Goal: Task Accomplishment & Management: Complete application form

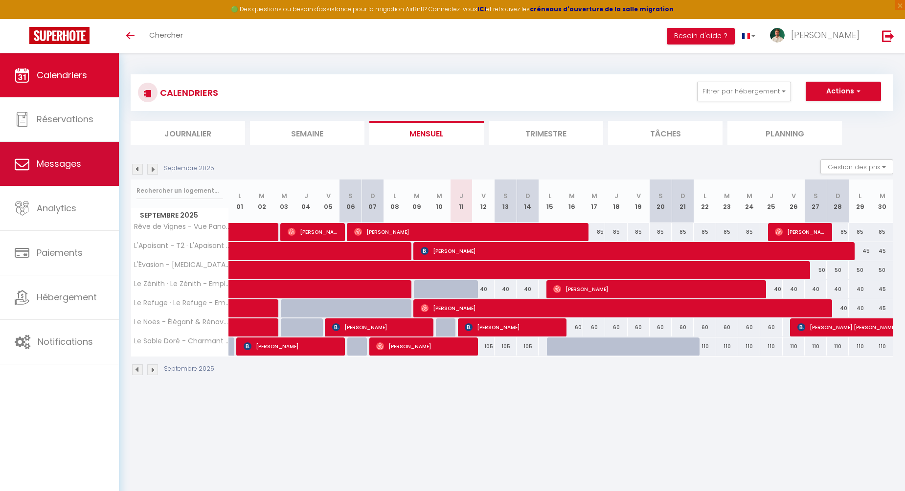
click at [83, 165] on link "Messages" at bounding box center [59, 164] width 119 height 44
select select "message"
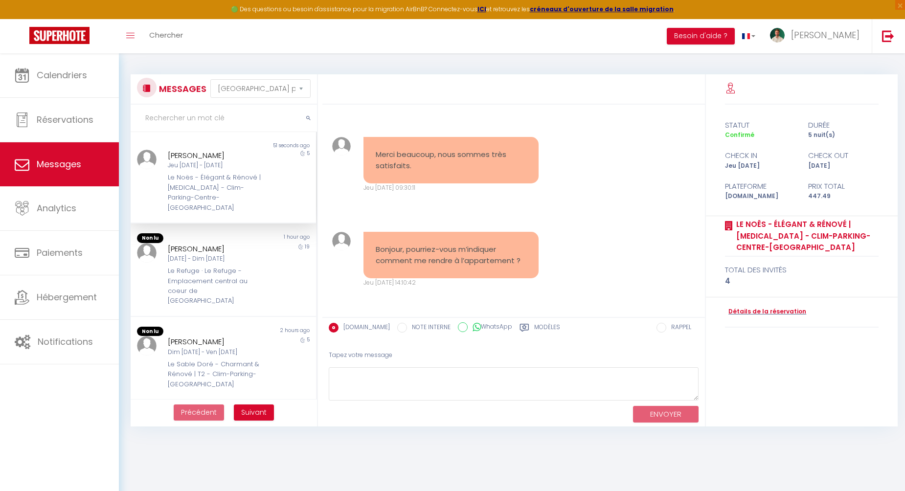
scroll to position [1765, 0]
click at [433, 377] on textarea at bounding box center [514, 384] width 370 height 34
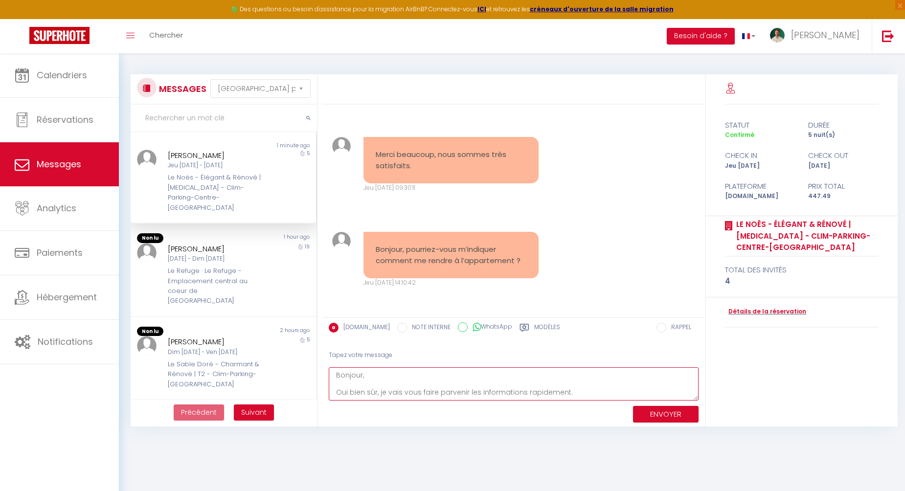
scroll to position [5, 0]
type textarea "Bonjour, Oui bien sûr, je vais vous faire parvenir les informations rapidement."
click at [665, 408] on button "ENVOYER" at bounding box center [666, 414] width 66 height 17
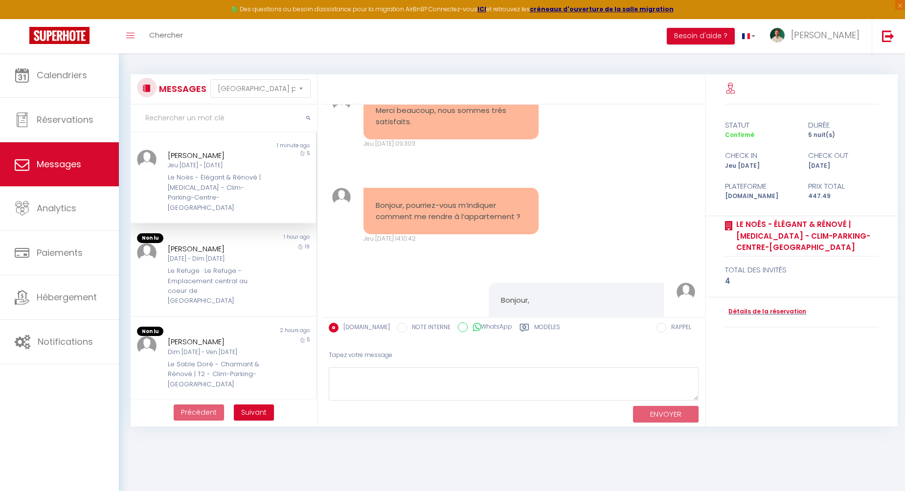
scroll to position [1882, 0]
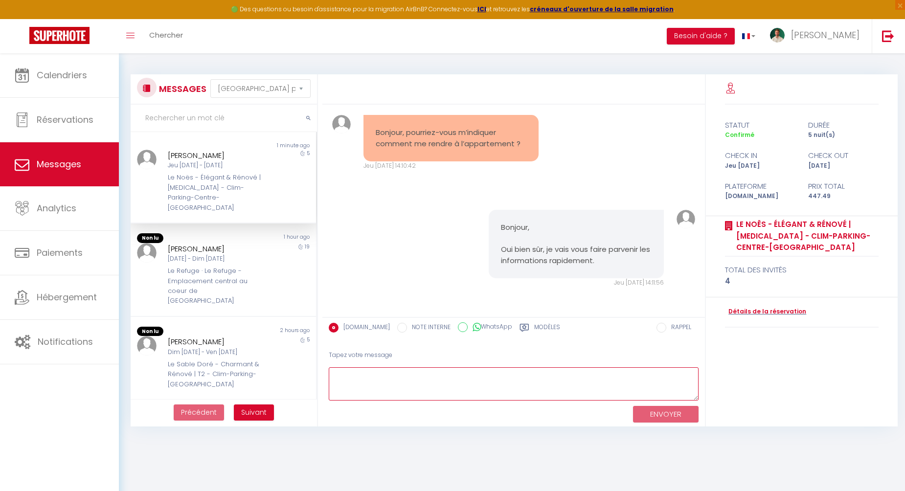
click at [398, 377] on textarea at bounding box center [514, 384] width 370 height 34
click at [534, 326] on label "Modèles" at bounding box center [547, 329] width 26 height 12
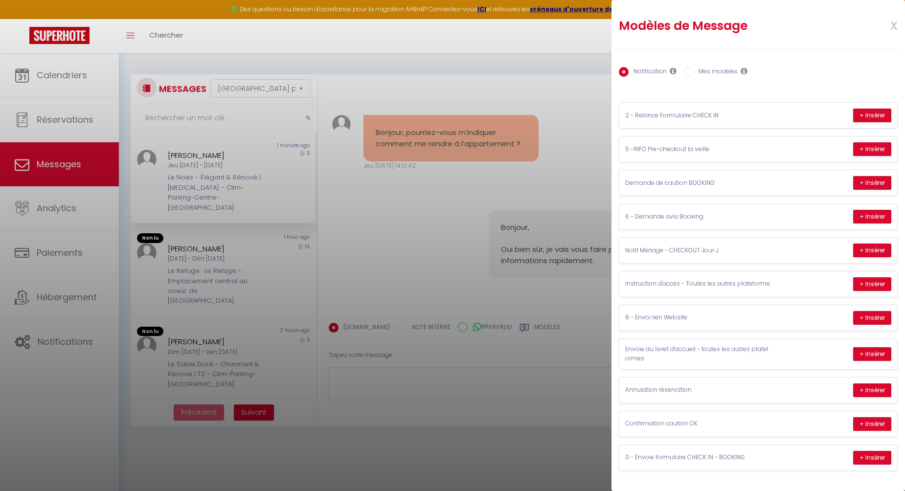
click at [718, 71] on label "Mes modèles" at bounding box center [715, 72] width 44 height 11
click at [693, 71] on input "Mes modèles" at bounding box center [689, 72] width 10 height 10
radio input "true"
radio input "false"
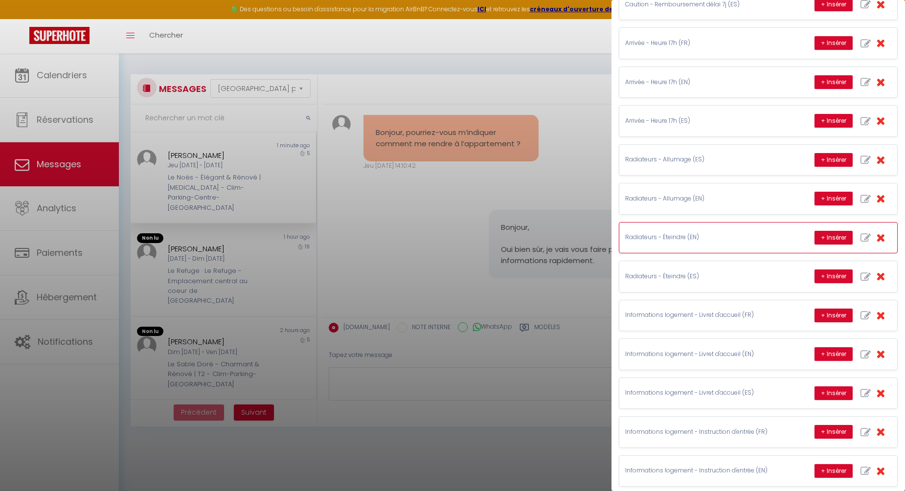
scroll to position [805, 0]
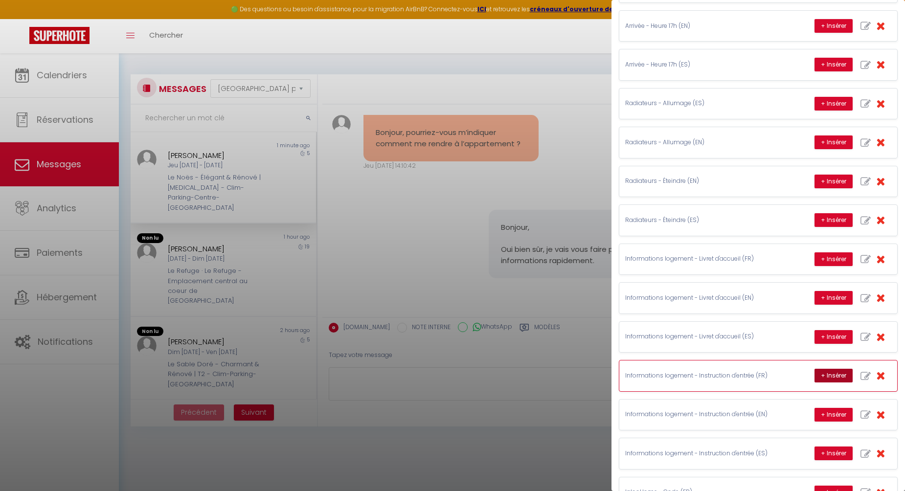
click at [820, 369] on button "+ Insérer" at bounding box center [833, 376] width 38 height 14
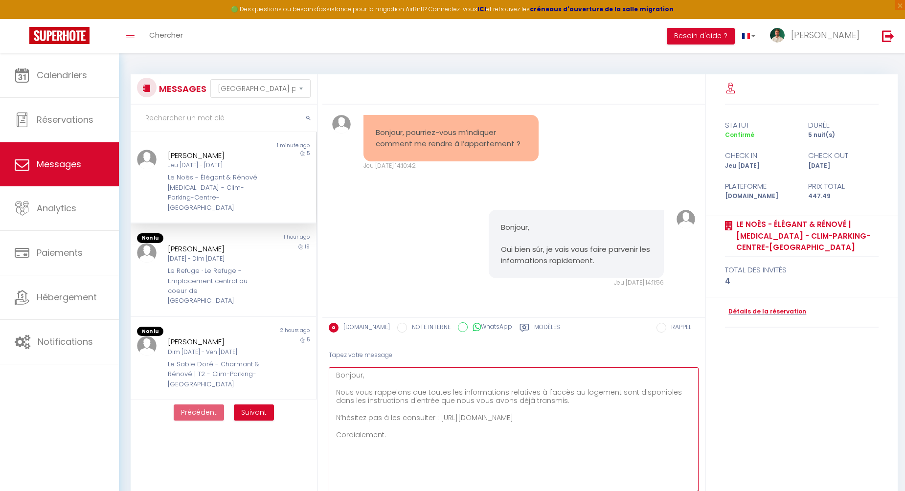
drag, startPoint x: 696, startPoint y: 396, endPoint x: 704, endPoint y: 491, distance: 95.1
click at [704, 490] on div "Tapez votre message Bonjour, Nous vous rappelons que toutes les informations re…" at bounding box center [513, 431] width 382 height 177
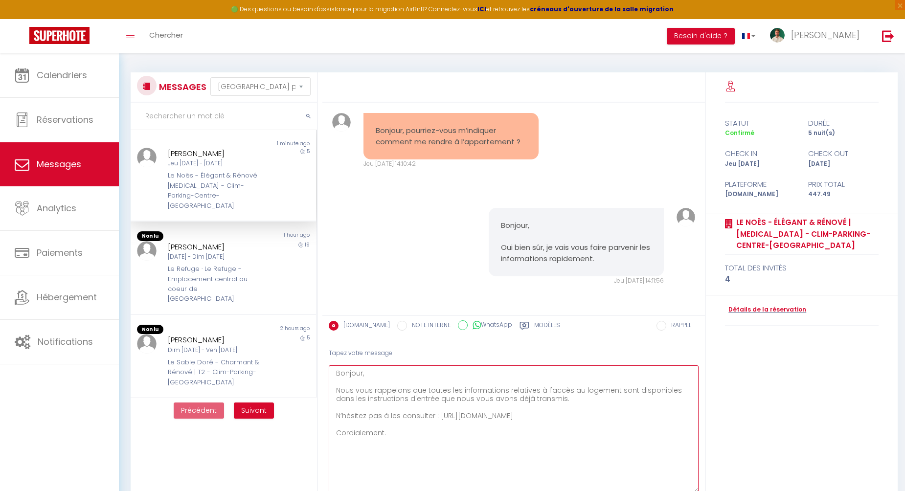
drag, startPoint x: 556, startPoint y: 402, endPoint x: 419, endPoint y: 399, distance: 137.4
click at [419, 399] on textarea "Bonjour, Nous vous rappelons que toutes les informations relatives à l'accès au…" at bounding box center [514, 429] width 370 height 128
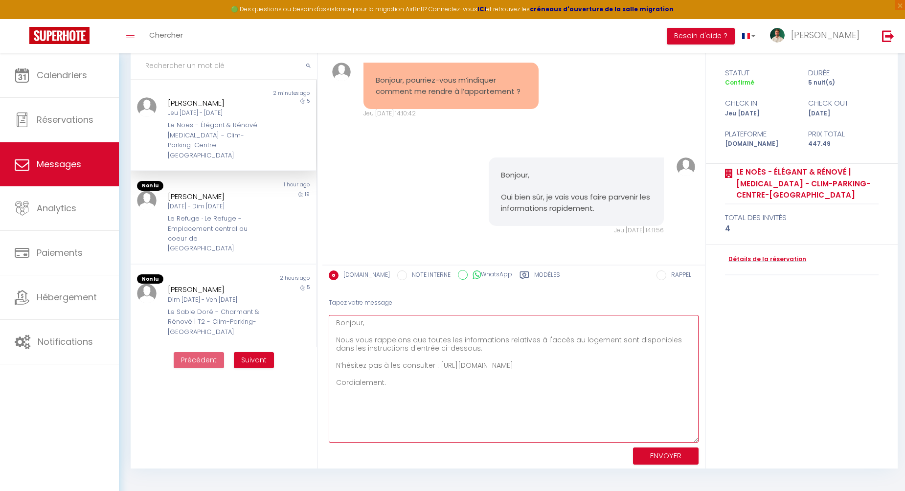
scroll to position [53, 0]
type textarea "Bonjour, Nous vous rappelons que toutes les informations relatives à l'accès au…"
click at [668, 452] on button "ENVOYER" at bounding box center [666, 455] width 66 height 17
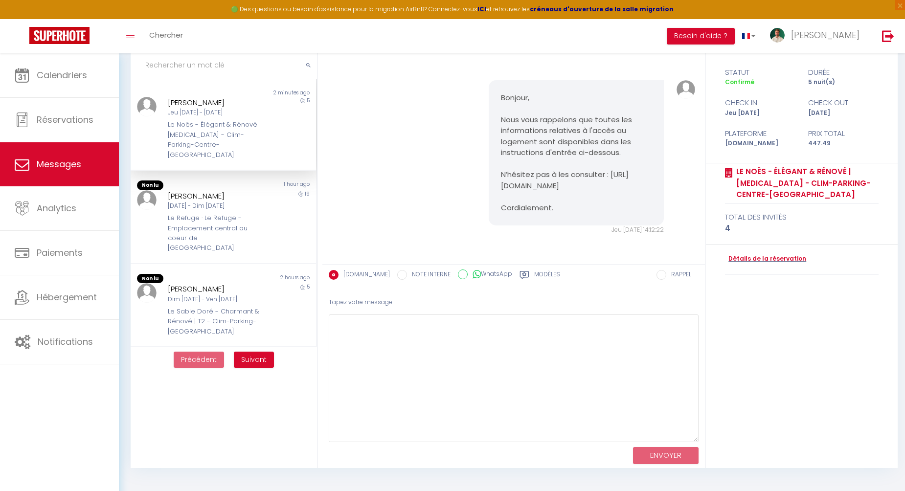
scroll to position [2136, 0]
click at [534, 275] on label "Modèles" at bounding box center [547, 276] width 26 height 12
radio input "true"
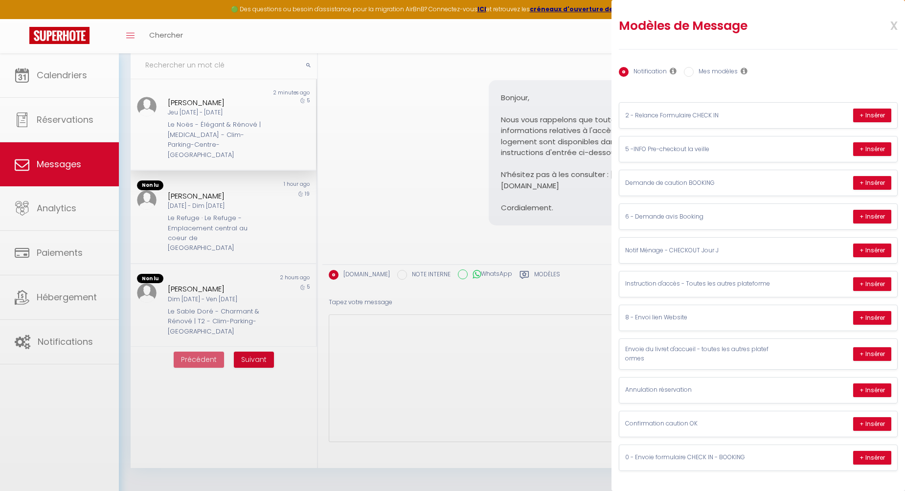
scroll to position [0, 0]
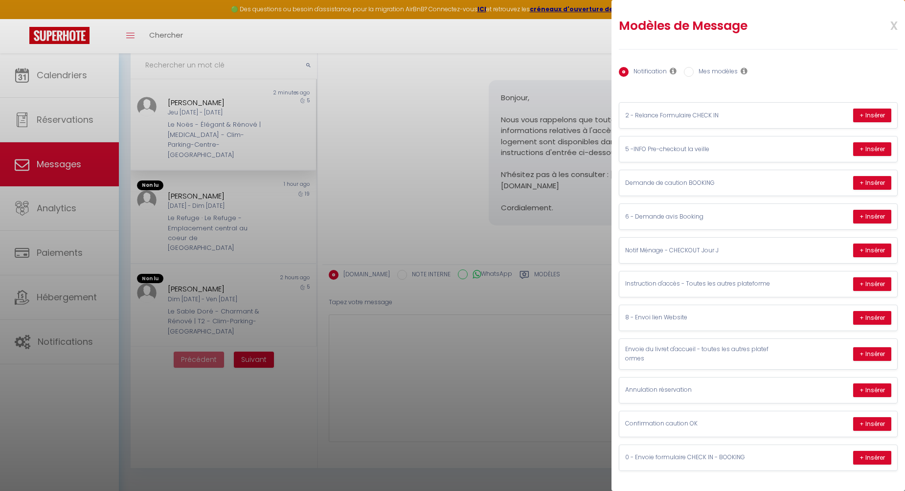
click at [717, 74] on label "Mes modèles" at bounding box center [715, 72] width 44 height 11
click at [693, 74] on input "Mes modèles" at bounding box center [689, 72] width 10 height 10
radio input "true"
radio input "false"
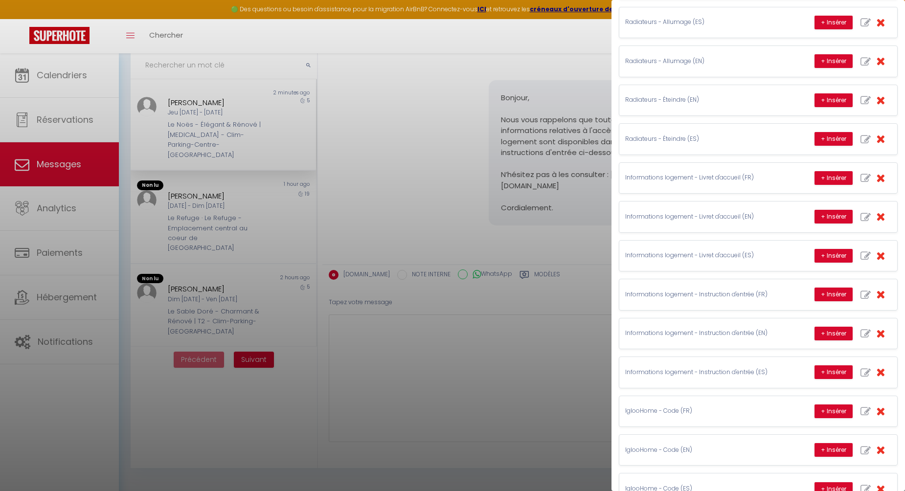
scroll to position [932, 0]
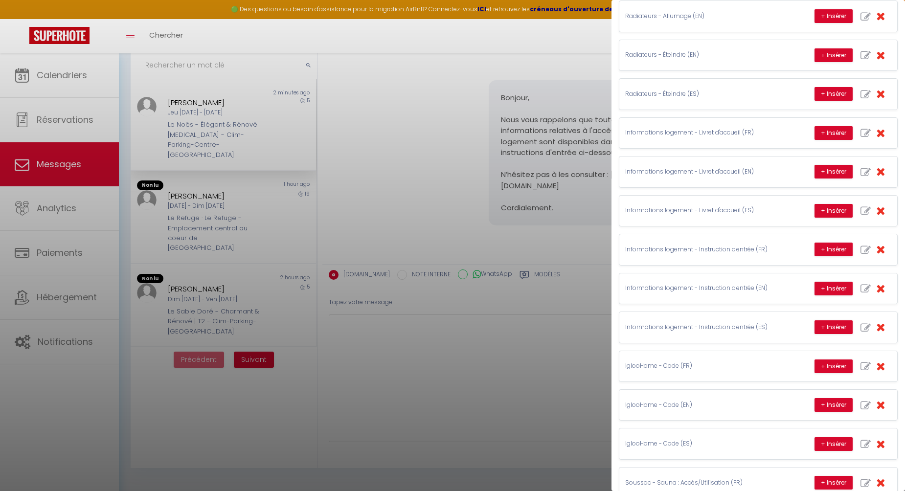
click at [546, 40] on div at bounding box center [452, 245] width 905 height 491
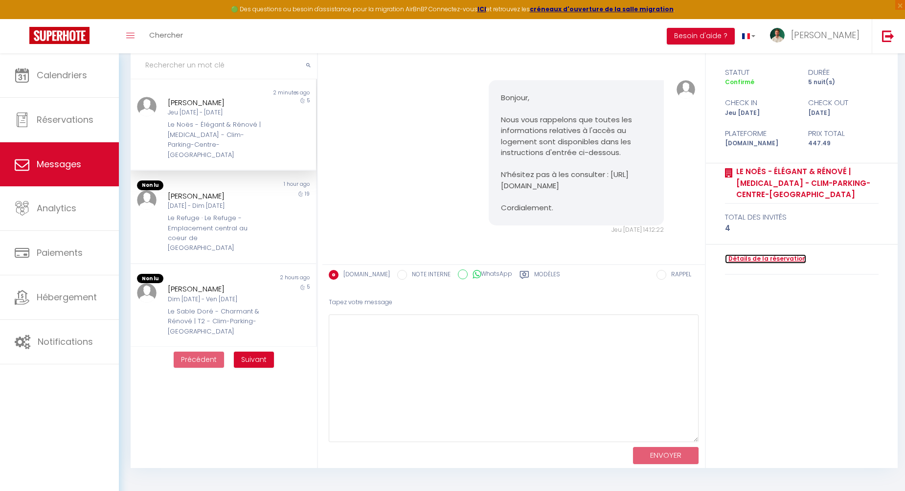
click at [772, 254] on link "Détails de la réservation" at bounding box center [765, 258] width 81 height 9
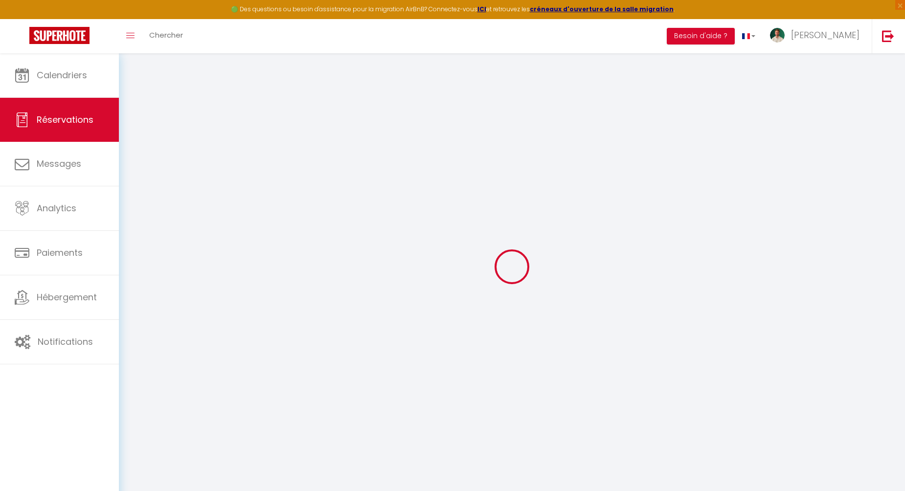
type input "[PERSON_NAME]"
type input "[EMAIL_ADDRESS][DOMAIN_NAME]"
type input "[PHONE_NUMBER]"
type input "882568085"
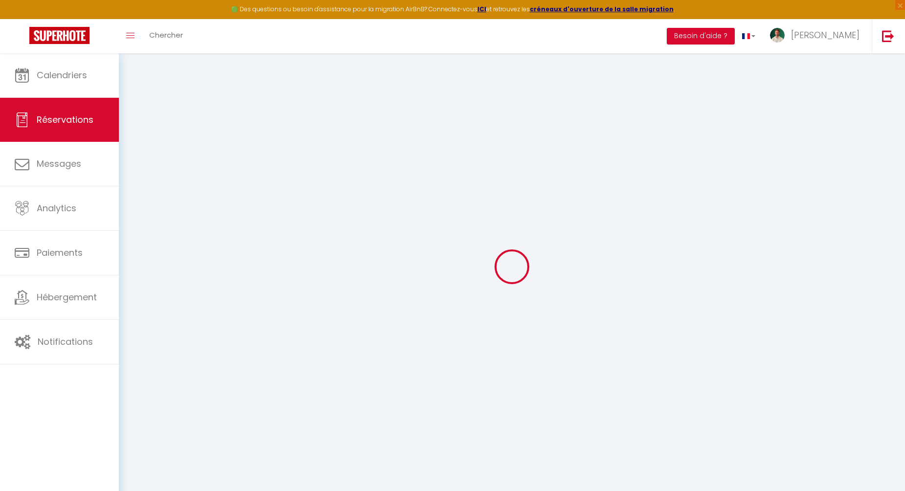
type input "."
select select "PL"
type input "63"
type input "6.26"
select select "60818"
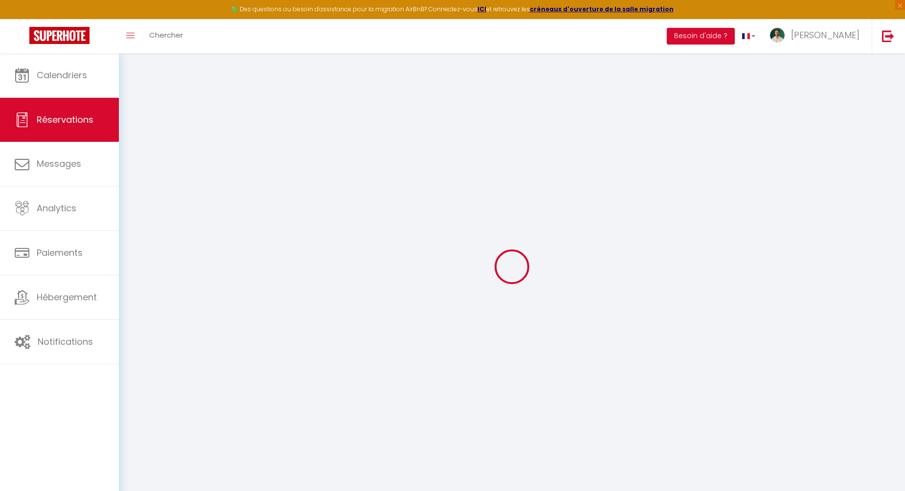
select select "1"
select select
type input "4"
select select "12"
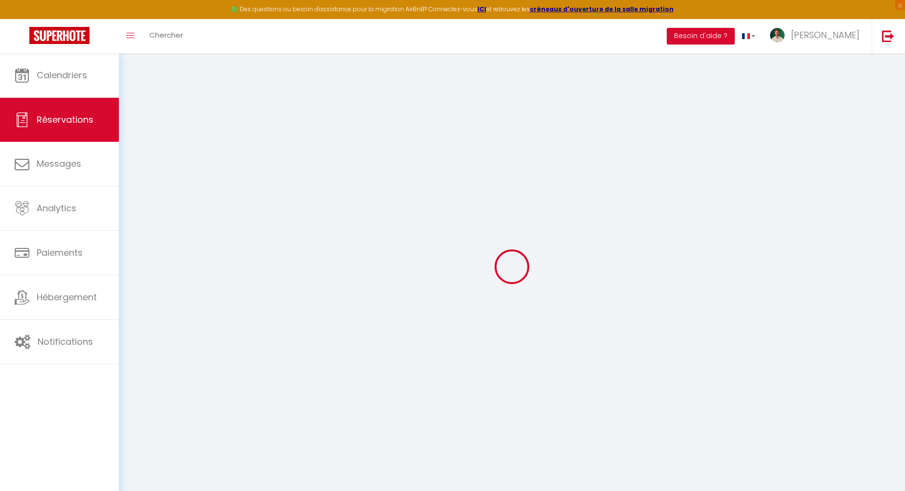
select select "15"
type input "420"
checkbox input "false"
type input "0"
select select "2"
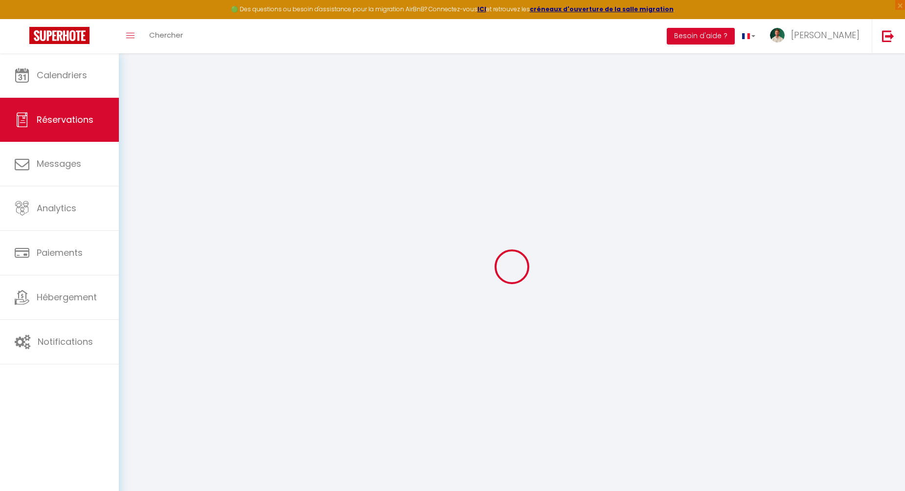
type input "0"
select select
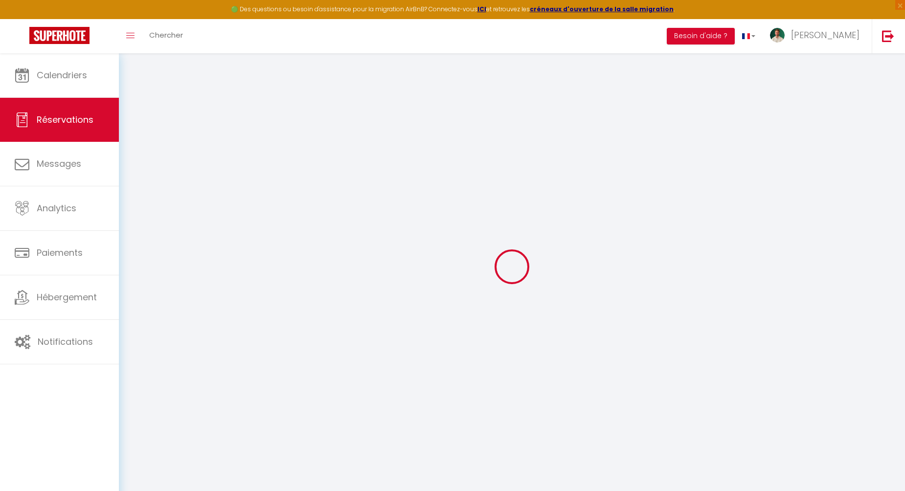
checkbox input "false"
select select
checkbox input "false"
select select
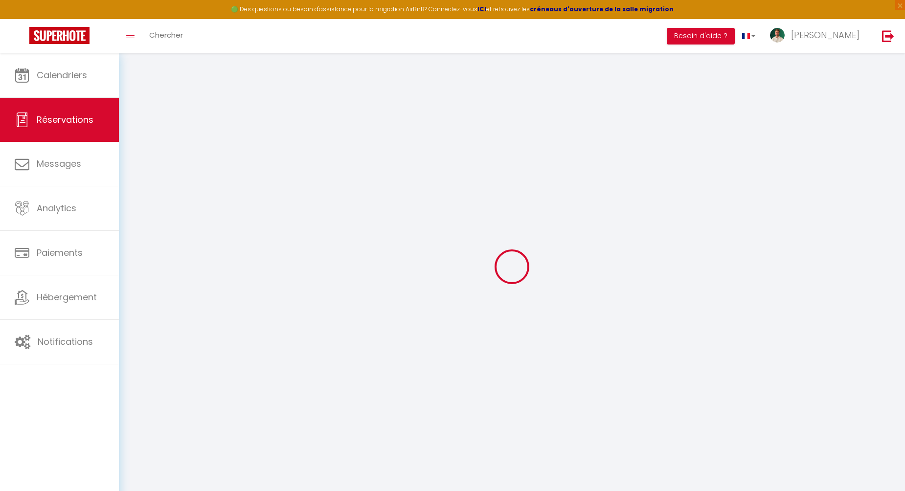
select select
checkbox input "false"
select select
checkbox input "false"
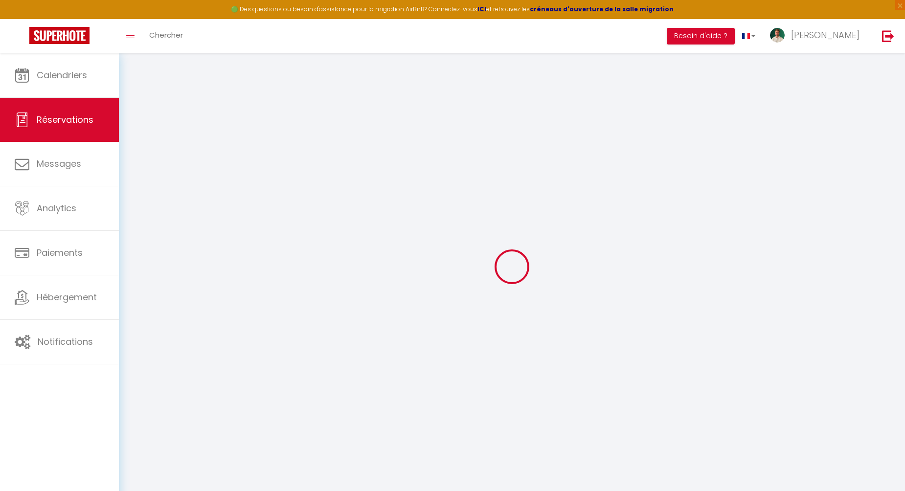
type \?0 "** THIS RESERVATION HAS BEEN PRE-PAID ** BOOKING NOTE : Payment charge is EUR 6…"
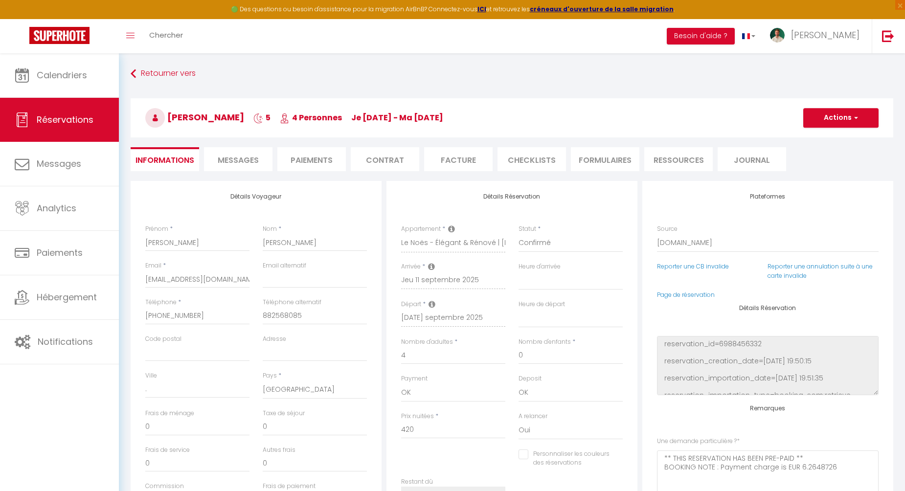
type input "27.49"
select select
checkbox input "false"
select select "17:00"
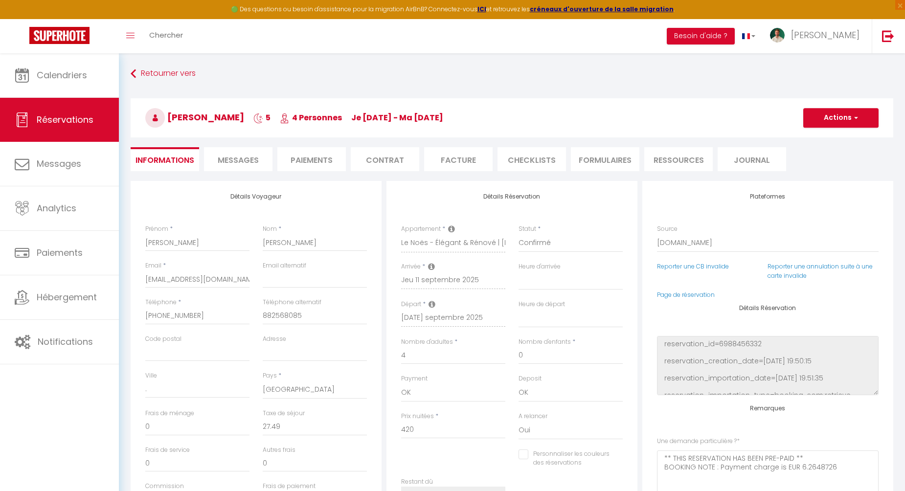
select select "10:00"
click at [235, 159] on span "Messages" at bounding box center [238, 160] width 41 height 11
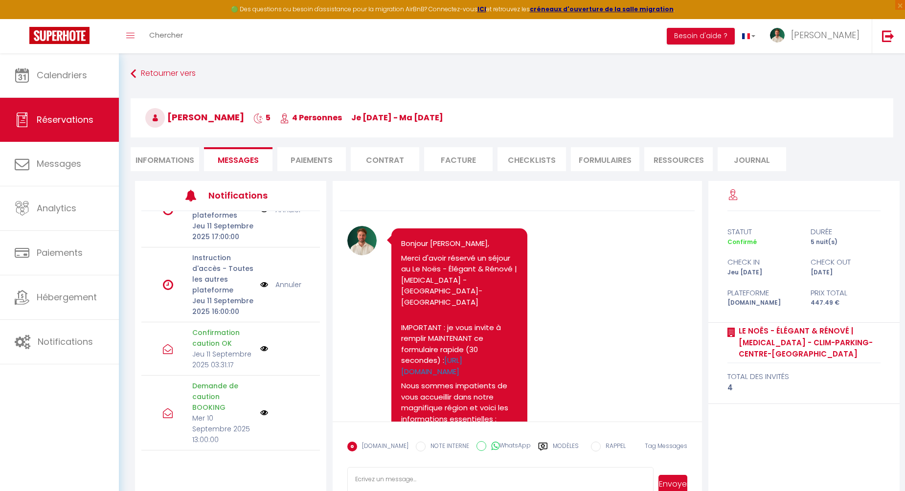
scroll to position [316, 0]
click at [286, 290] on link "Annuler" at bounding box center [288, 285] width 26 height 11
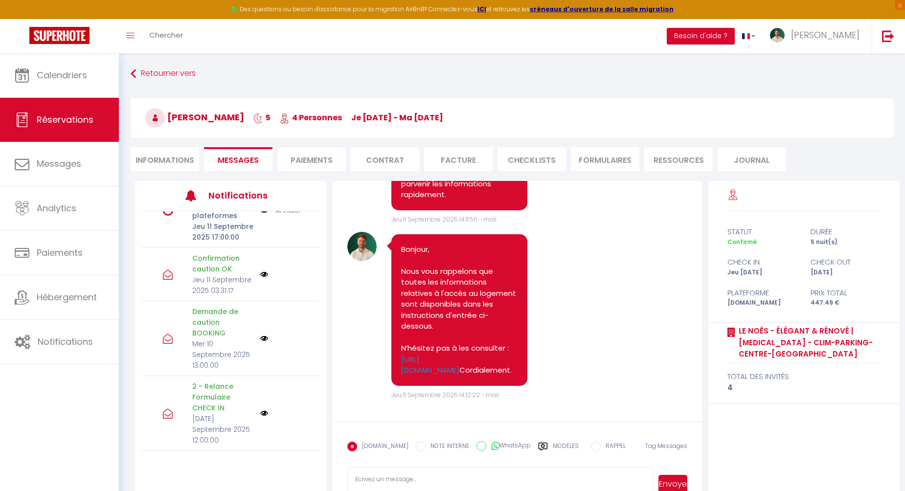
scroll to position [2313, 0]
click at [446, 354] on link "[URL][DOMAIN_NAME]" at bounding box center [430, 365] width 58 height 22
